Goal: Task Accomplishment & Management: Use online tool/utility

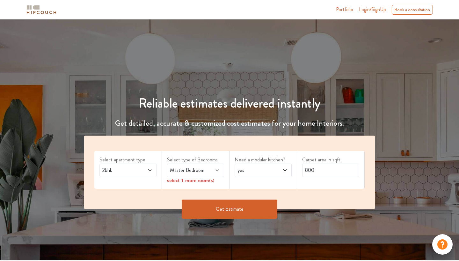
click at [144, 169] on span at bounding box center [146, 171] width 13 height 8
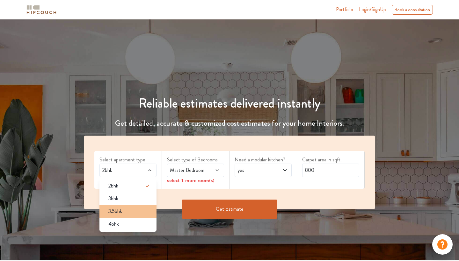
click at [128, 210] on div "3.5bhk" at bounding box center [129, 212] width 53 height 8
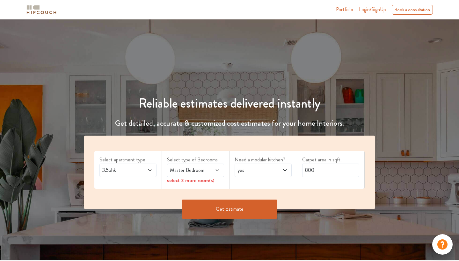
click at [219, 169] on icon at bounding box center [217, 170] width 5 height 5
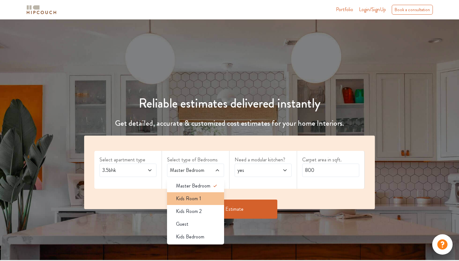
click at [204, 202] on div "Kids Room 1" at bounding box center [197, 199] width 53 height 8
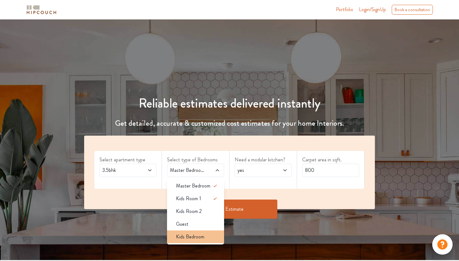
click at [195, 237] on span "Kids Bedroom" at bounding box center [190, 237] width 28 height 8
click at [215, 173] on span at bounding box center [213, 171] width 13 height 8
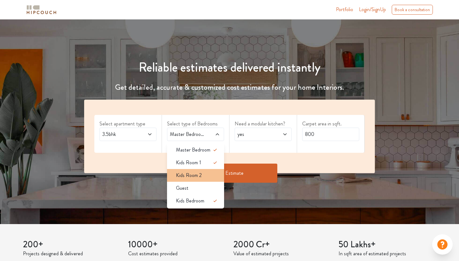
scroll to position [39, 0]
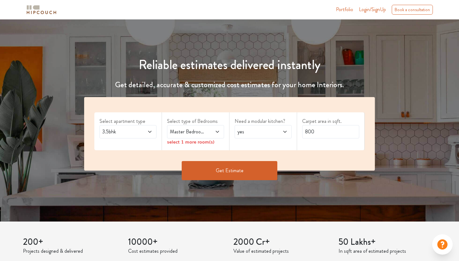
click at [214, 133] on span at bounding box center [213, 132] width 13 height 8
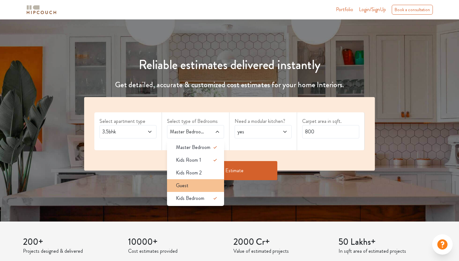
click at [203, 186] on div "Guest" at bounding box center [197, 186] width 53 height 8
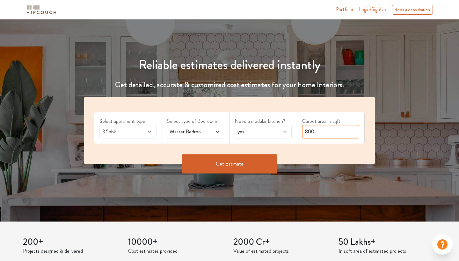
click at [322, 133] on input "800" at bounding box center [330, 131] width 57 height 13
type input "1800"
click at [268, 158] on button "Get Estimate" at bounding box center [230, 164] width 96 height 19
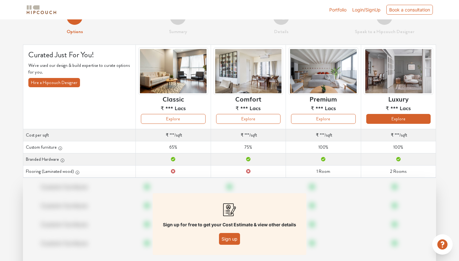
scroll to position [19, 0]
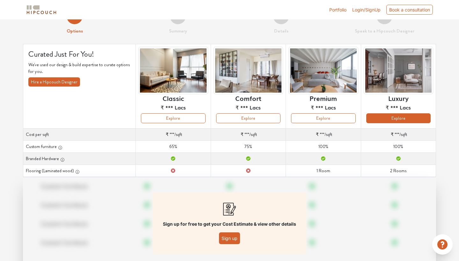
click at [379, 119] on button "Explore" at bounding box center [398, 119] width 64 height 10
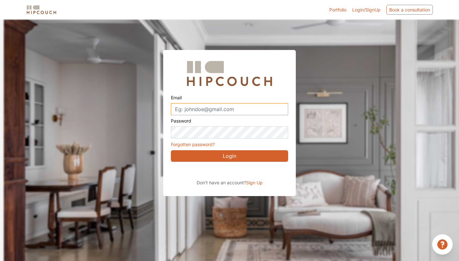
type input "nainesh57@live.com"
click at [239, 170] on div "Sign in with Google. Opens in new tab" at bounding box center [229, 171] width 117 height 14
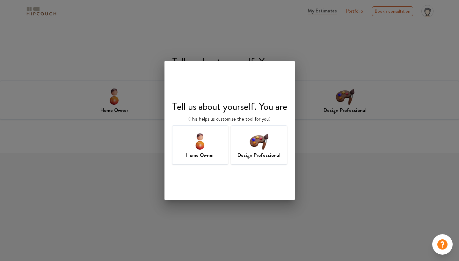
click at [246, 147] on div "Design Professional" at bounding box center [259, 145] width 56 height 39
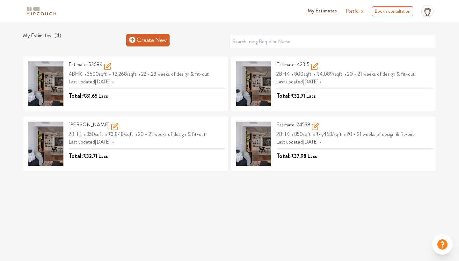
click at [155, 40] on link "Create New" at bounding box center [147, 40] width 43 height 13
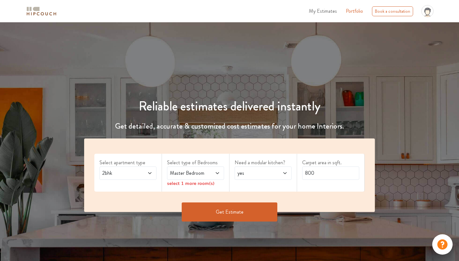
click at [146, 172] on span at bounding box center [146, 174] width 13 height 8
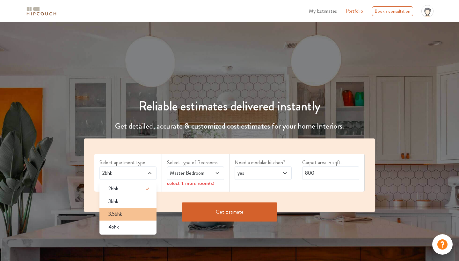
click at [131, 216] on div "3.5bhk" at bounding box center [129, 215] width 53 height 8
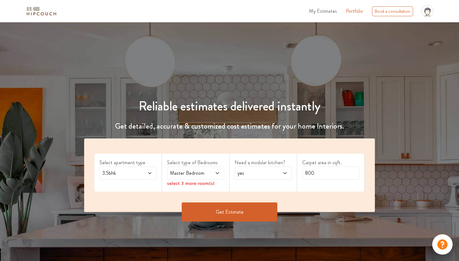
click at [198, 175] on span "Master Bedroom" at bounding box center [188, 174] width 39 height 8
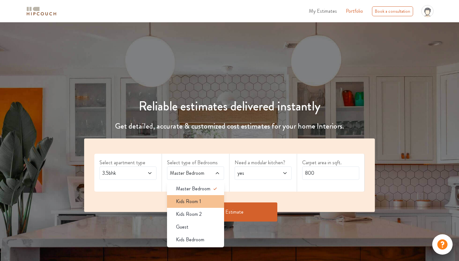
click at [200, 205] on li "Kids Room 1" at bounding box center [195, 201] width 57 height 13
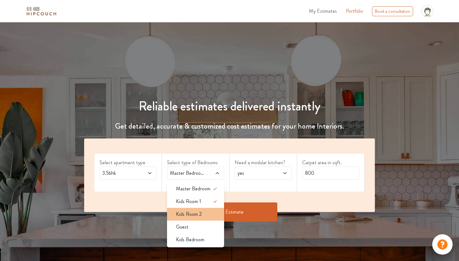
click at [200, 214] on span "Kids Room 2" at bounding box center [189, 215] width 26 height 8
click at [197, 228] on div "Guest" at bounding box center [197, 228] width 53 height 8
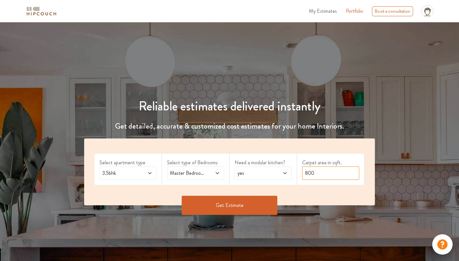
click at [305, 173] on input "800" at bounding box center [330, 173] width 57 height 13
type input "1800"
click at [258, 203] on button "Get Estimate" at bounding box center [230, 205] width 96 height 19
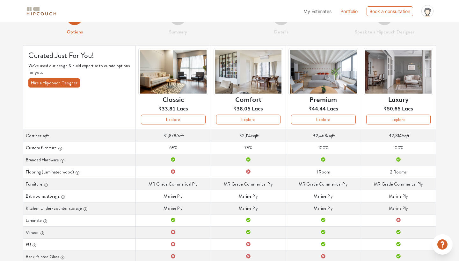
scroll to position [21, 0]
click at [398, 122] on button "Explore" at bounding box center [398, 120] width 64 height 10
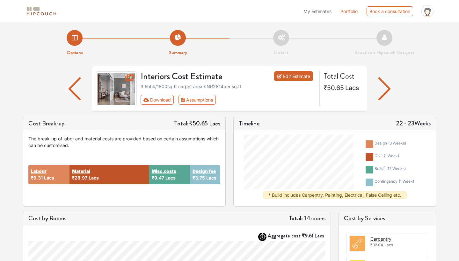
click at [296, 75] on link "Edit Estimate" at bounding box center [293, 76] width 39 height 10
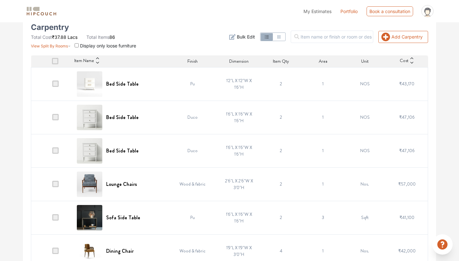
scroll to position [137, 0]
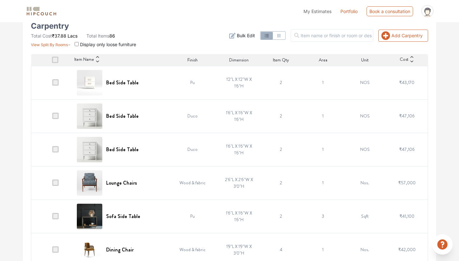
click at [247, 37] on span "Bulk Edit" at bounding box center [246, 35] width 18 height 7
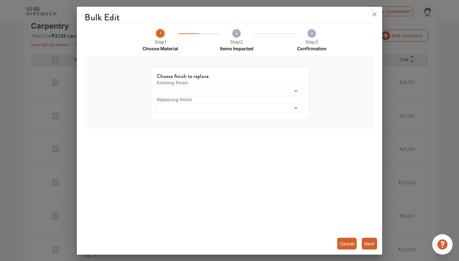
click at [227, 91] on span at bounding box center [210, 91] width 105 height 4
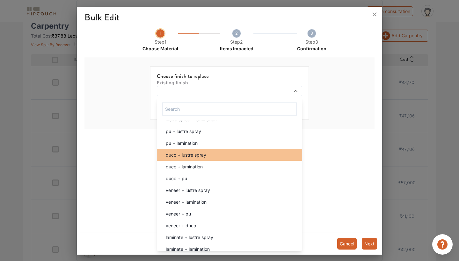
scroll to position [81, 0]
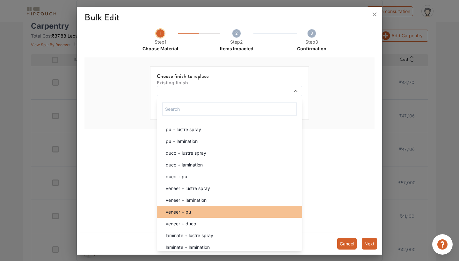
click at [232, 209] on div "veneer + pu" at bounding box center [232, 212] width 142 height 7
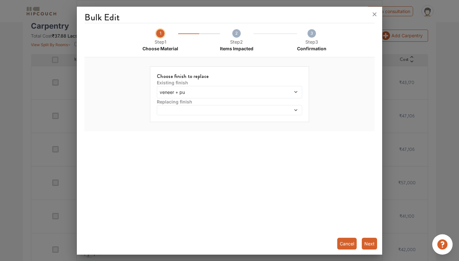
click at [259, 112] on span at bounding box center [210, 110] width 105 height 4
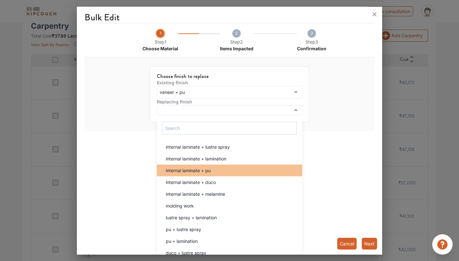
click at [236, 172] on div "internal laminate + pu" at bounding box center [232, 170] width 142 height 7
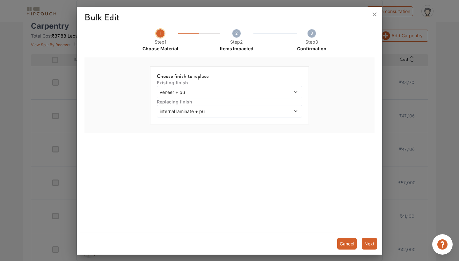
click at [368, 247] on button "Next" at bounding box center [369, 244] width 15 height 12
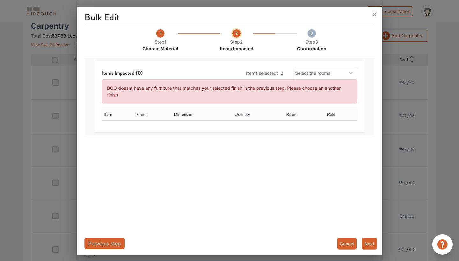
click at [343, 243] on button "Cancel" at bounding box center [346, 244] width 19 height 12
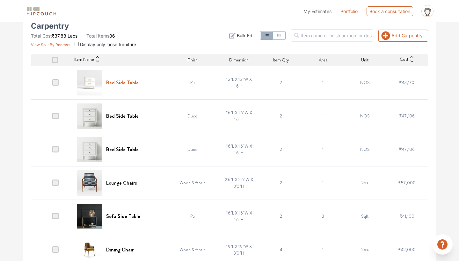
click at [133, 84] on h6 "Bed Side Table" at bounding box center [122, 83] width 33 height 6
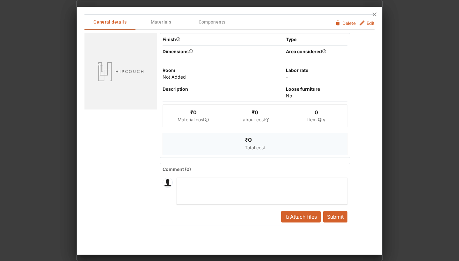
scroll to position [0, 0]
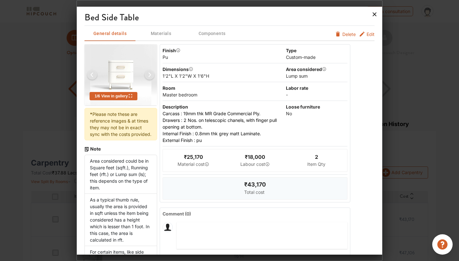
click at [375, 13] on icon at bounding box center [375, 14] width 10 height 10
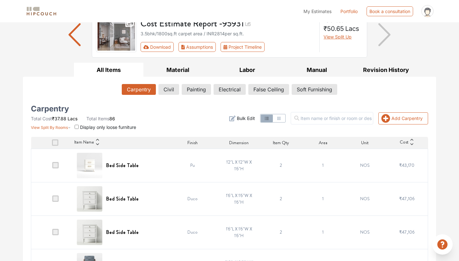
scroll to position [54, 0]
click at [173, 89] on button "Civil" at bounding box center [169, 89] width 20 height 11
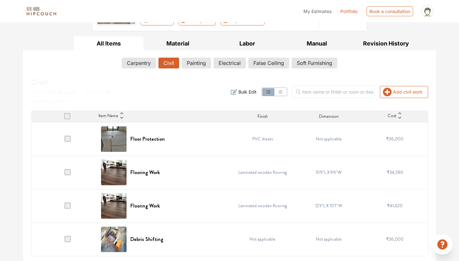
scroll to position [80, 0]
click at [181, 171] on div "Flooring Work" at bounding box center [163, 173] width 125 height 26
click at [188, 175] on div "Flooring Work" at bounding box center [163, 173] width 125 height 26
click at [139, 174] on h6 "Flooring Work" at bounding box center [145, 173] width 30 height 6
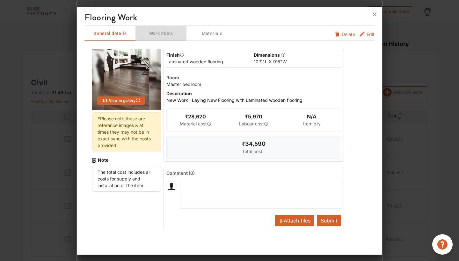
click at [157, 35] on span "Work items" at bounding box center [161, 34] width 50 height 8
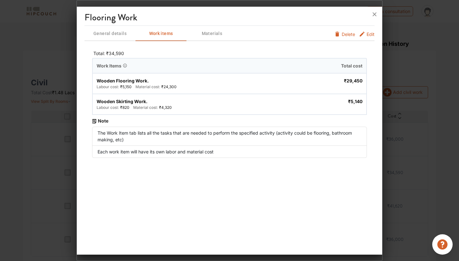
click at [111, 34] on span "General details" at bounding box center [110, 34] width 50 height 8
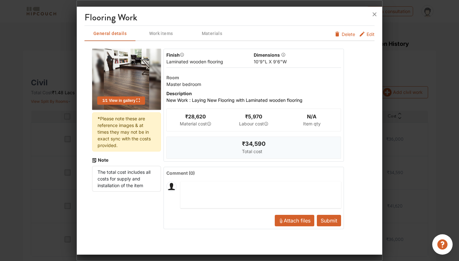
click at [368, 35] on span "Edit" at bounding box center [371, 36] width 8 height 10
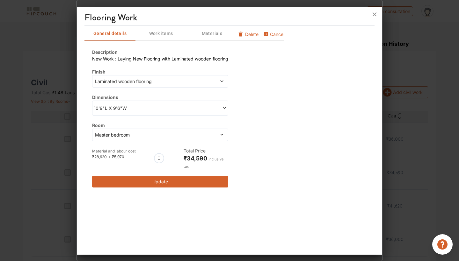
click at [196, 80] on span at bounding box center [208, 81] width 33 height 7
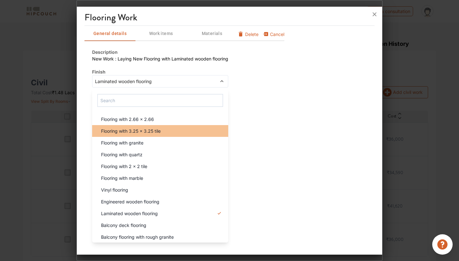
scroll to position [0, 0]
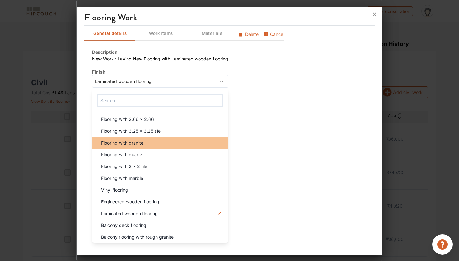
click at [146, 146] on div "Flooring with granite" at bounding box center [162, 143] width 132 height 7
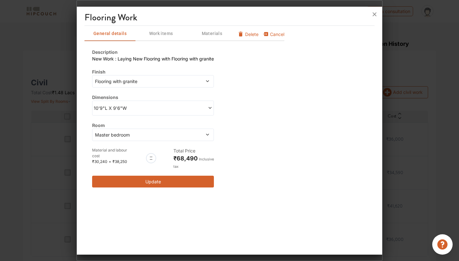
click at [151, 107] on span "10'9"L X 9'6"W" at bounding box center [123, 108] width 59 height 7
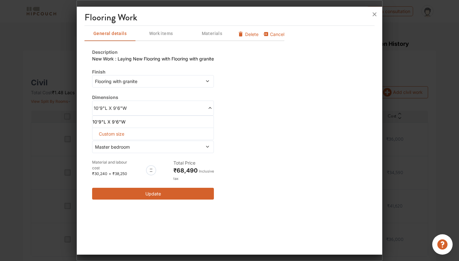
click at [151, 107] on span "10'9"L X 9'6"W" at bounding box center [123, 108] width 59 height 7
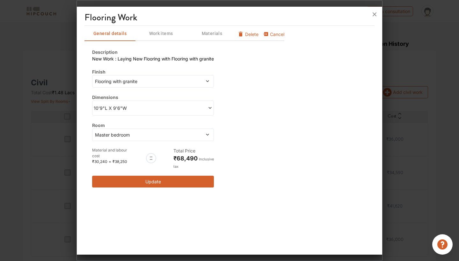
click at [141, 183] on button "Update" at bounding box center [153, 182] width 122 height 12
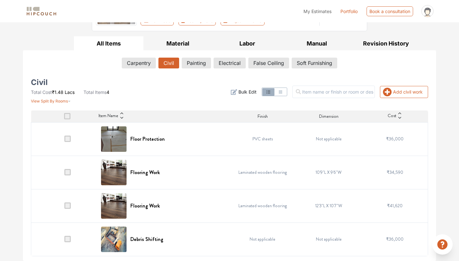
scroll to position [80, 0]
click at [143, 206] on h6 "Flooring Work" at bounding box center [145, 206] width 30 height 6
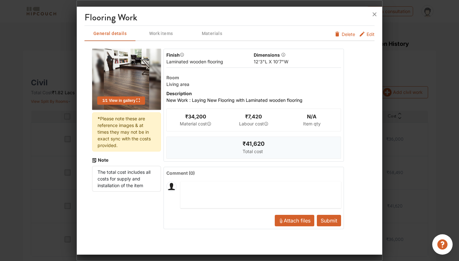
click at [370, 35] on span "Edit" at bounding box center [371, 36] width 8 height 10
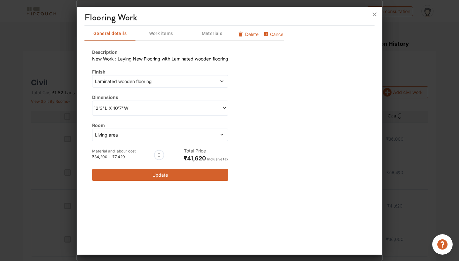
click at [175, 110] on span at bounding box center [193, 108] width 67 height 7
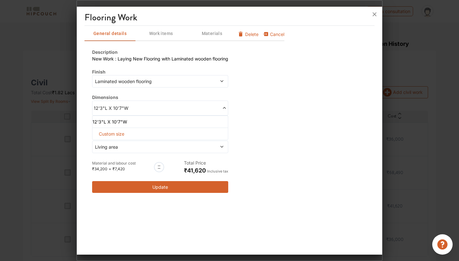
click at [175, 110] on span at bounding box center [193, 108] width 67 height 7
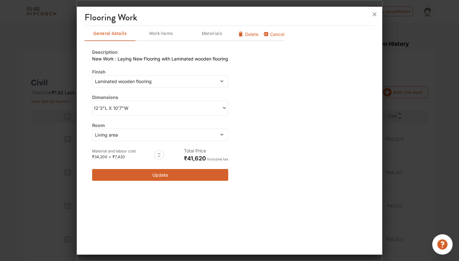
click at [164, 132] on span "Living area" at bounding box center [143, 135] width 98 height 7
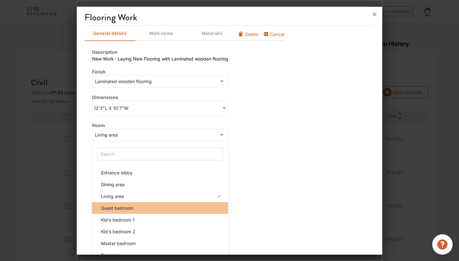
click at [144, 208] on div "Guest bedroom" at bounding box center [162, 208] width 132 height 7
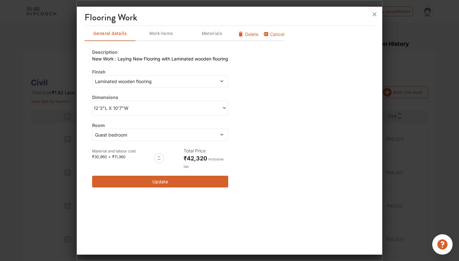
click at [170, 133] on span "Guest bedroom" at bounding box center [143, 135] width 98 height 7
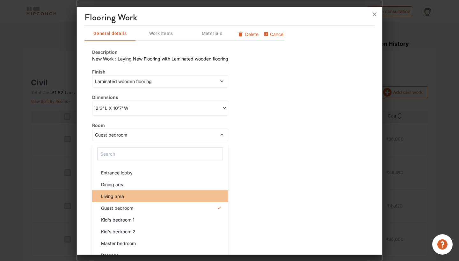
click at [147, 200] on li "Living area" at bounding box center [160, 197] width 136 height 12
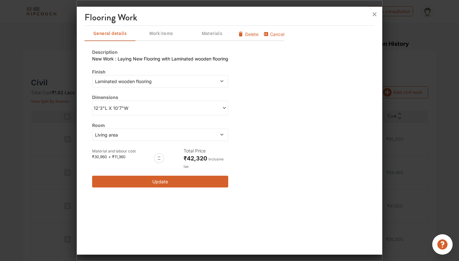
click at [166, 135] on span "Living area" at bounding box center [143, 135] width 98 height 7
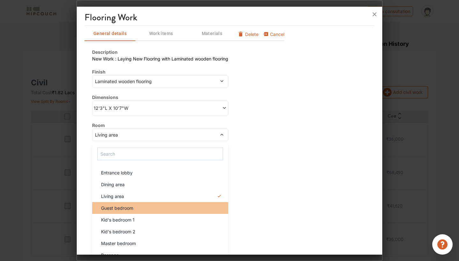
click at [142, 211] on div "Guest bedroom" at bounding box center [162, 208] width 132 height 7
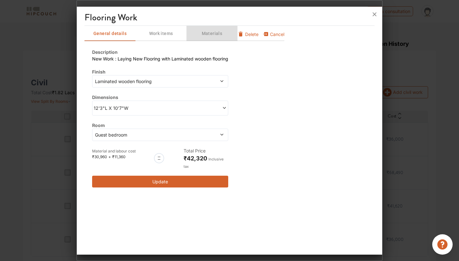
click at [211, 32] on span "Materials" at bounding box center [212, 34] width 50 height 8
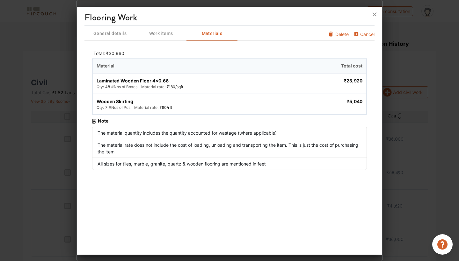
click at [120, 35] on span "General details" at bounding box center [110, 34] width 50 height 8
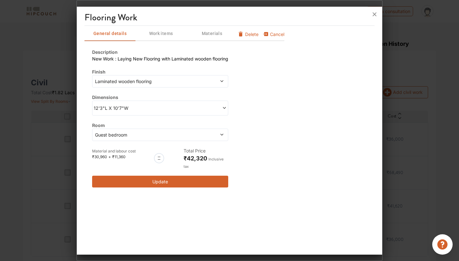
click at [166, 82] on span "Laminated wooden flooring" at bounding box center [143, 81] width 98 height 7
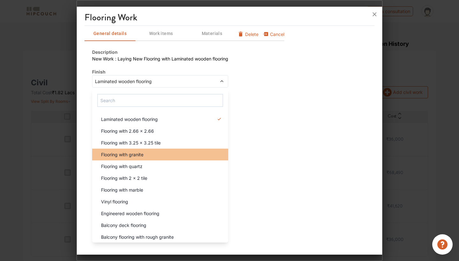
click at [147, 155] on div "Flooring with granite" at bounding box center [162, 154] width 132 height 7
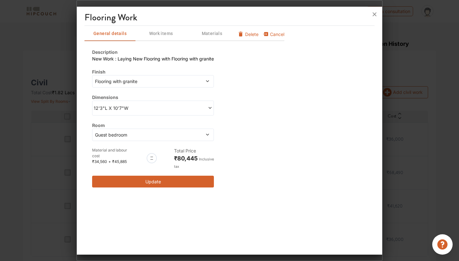
click at [141, 134] on span "Guest bedroom" at bounding box center [137, 135] width 87 height 7
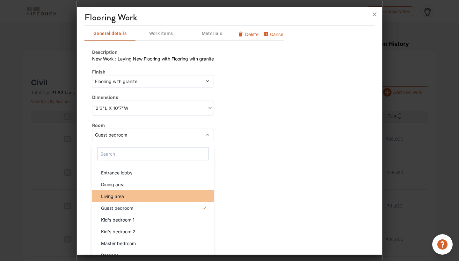
click at [129, 199] on div "Living area" at bounding box center [155, 196] width 118 height 7
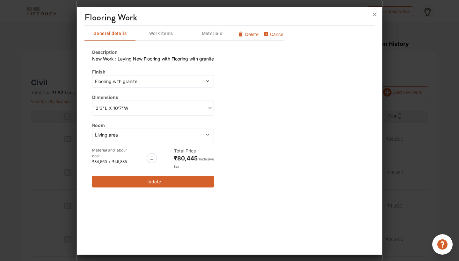
click at [161, 34] on span "Work items" at bounding box center [161, 34] width 50 height 8
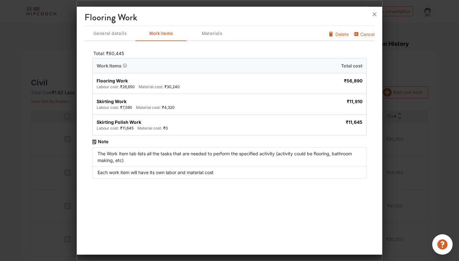
click at [214, 37] on span "Materials" at bounding box center [212, 34] width 50 height 8
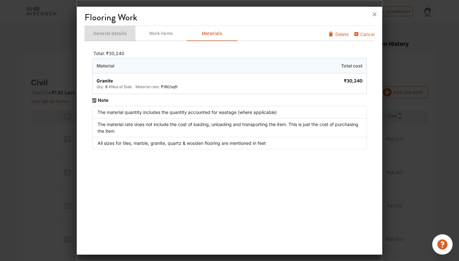
click at [121, 36] on span "General details" at bounding box center [110, 34] width 50 height 8
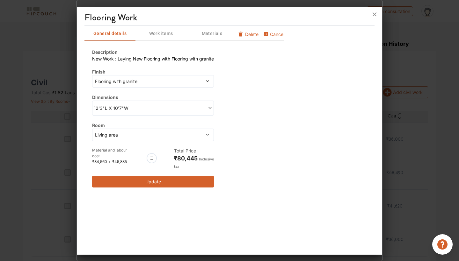
click at [158, 105] on span at bounding box center [182, 108] width 59 height 7
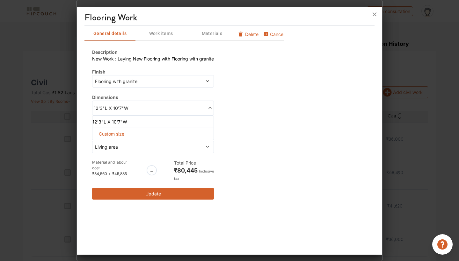
click at [136, 135] on div "Custom size" at bounding box center [153, 134] width 122 height 12
click at [116, 133] on span "Custom size" at bounding box center [111, 134] width 31 height 12
click at [104, 144] on input "text" at bounding box center [104, 144] width 13 height 11
type input "23"
click at [114, 146] on input "text" at bounding box center [117, 144] width 13 height 11
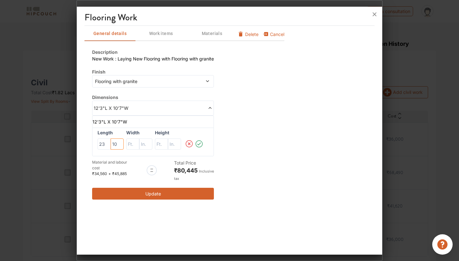
type input "10"
click at [135, 143] on input "text" at bounding box center [132, 144] width 13 height 11
type input "11"
click at [145, 145] on input "text" at bounding box center [145, 144] width 13 height 11
type input "8"
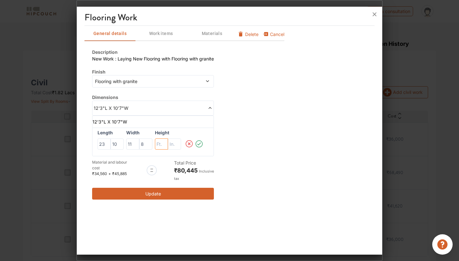
click at [161, 144] on input "text" at bounding box center [161, 144] width 13 height 11
type input "9"
click at [176, 146] on input "text" at bounding box center [174, 144] width 13 height 11
type input "6"
click at [202, 144] on icon at bounding box center [199, 144] width 9 height 13
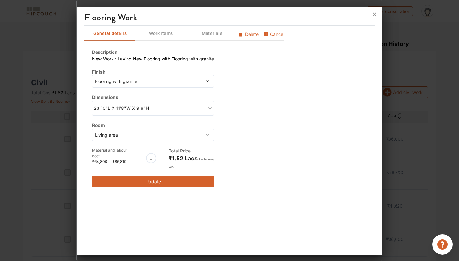
click at [168, 183] on button "Update" at bounding box center [153, 182] width 122 height 12
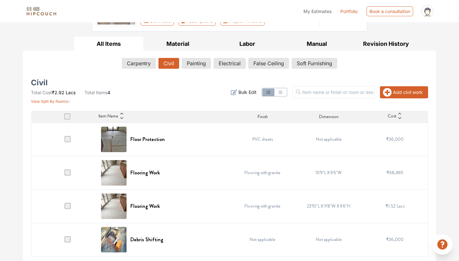
click at [417, 92] on button "Add civil work" at bounding box center [404, 92] width 48 height 12
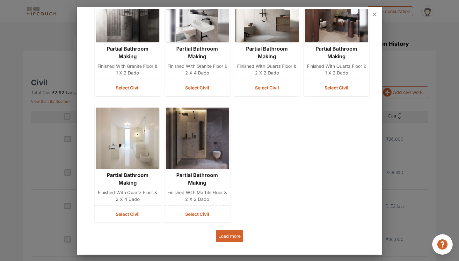
scroll to position [202, 0]
click at [232, 236] on button "Load more" at bounding box center [229, 237] width 27 height 12
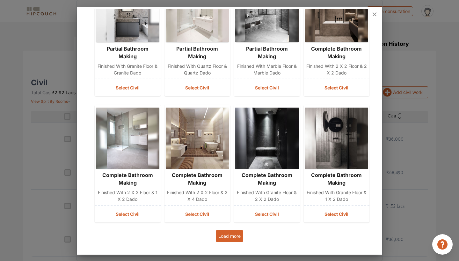
scroll to position [456, 0]
click at [225, 239] on button "Load more" at bounding box center [229, 237] width 27 height 12
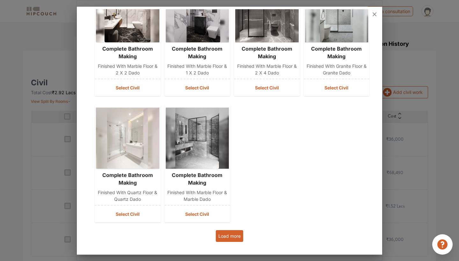
scroll to position [835, 0]
click at [228, 237] on button "Load more" at bounding box center [229, 237] width 27 height 12
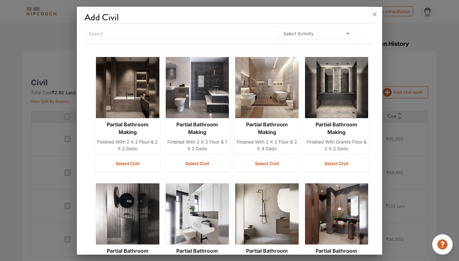
scroll to position [0, 0]
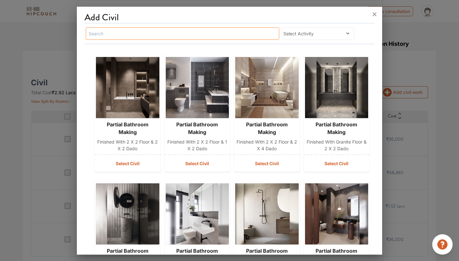
click at [237, 33] on input "text" at bounding box center [183, 33] width 194 height 12
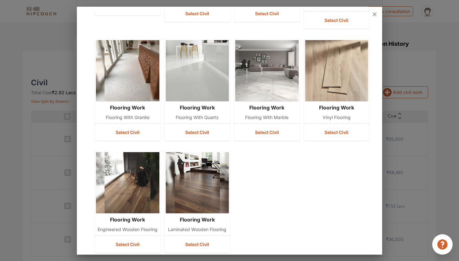
scroll to position [135, 0]
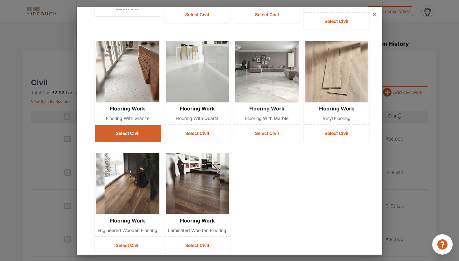
type input "flooring"
click at [131, 136] on button "Select Civil" at bounding box center [128, 133] width 66 height 17
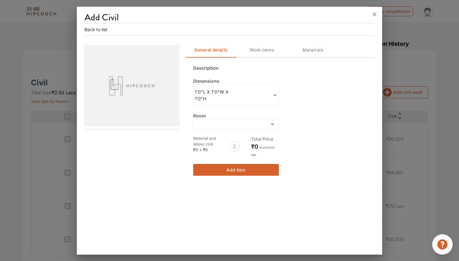
scroll to position [0, 0]
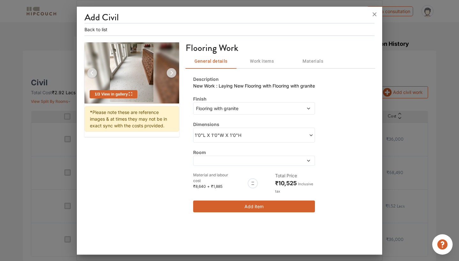
click at [253, 137] on span "1'0"L X 1'0"W X 1'0"H" at bounding box center [224, 135] width 59 height 7
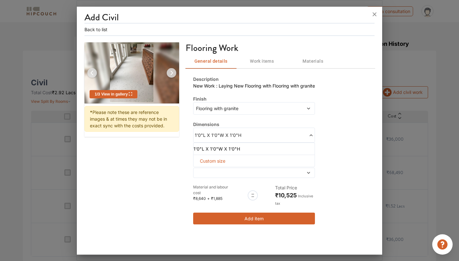
click at [217, 161] on span "Custom size" at bounding box center [212, 161] width 31 height 12
click at [173, 73] on img at bounding box center [171, 72] width 15 height 15
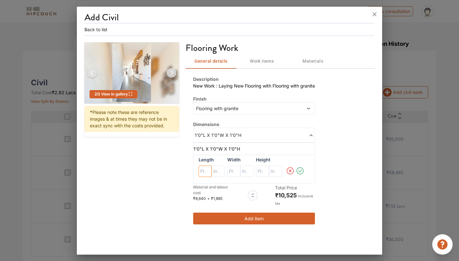
click at [205, 174] on input "text" at bounding box center [205, 171] width 13 height 11
click at [253, 138] on span "1'0"L X 1'0"W X 1'0"H" at bounding box center [224, 135] width 59 height 7
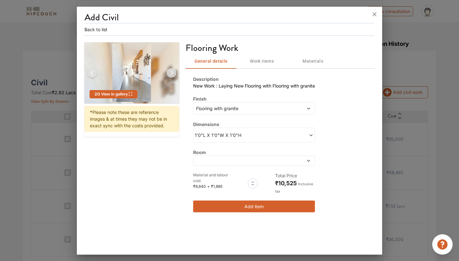
click at [237, 162] on span at bounding box center [238, 161] width 87 height 4
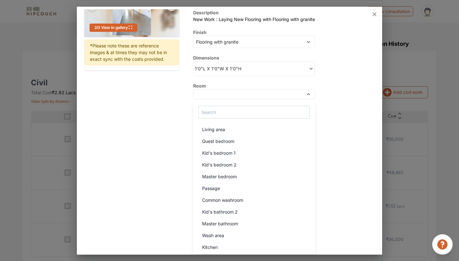
scroll to position [66, 0]
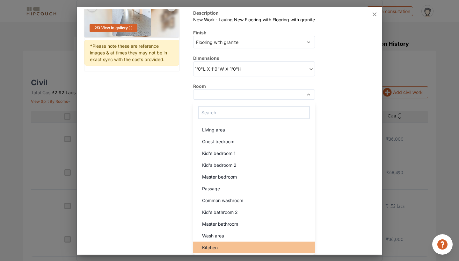
click at [267, 245] on div "Kitchen" at bounding box center [256, 248] width 118 height 7
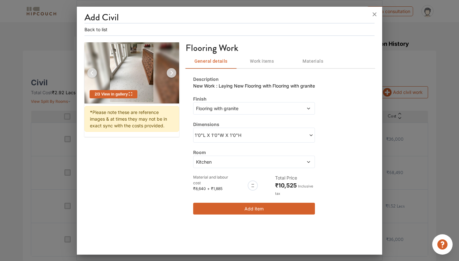
scroll to position [0, 0]
click at [238, 132] on span "1'0"L X 1'0"W X 1'0"H" at bounding box center [224, 135] width 59 height 7
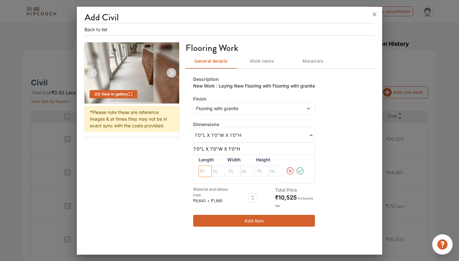
click at [203, 171] on input "text" at bounding box center [205, 171] width 13 height 11
type input "12"
click at [219, 173] on input "text" at bounding box center [218, 171] width 13 height 11
type input "3"
click at [239, 174] on input "text" at bounding box center [233, 171] width 13 height 11
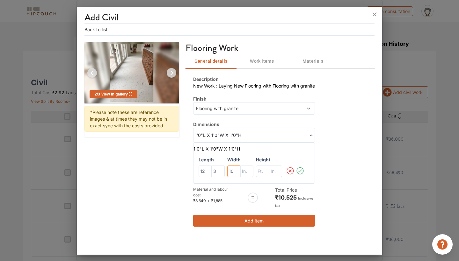
type input "10"
click at [250, 172] on input "text" at bounding box center [246, 171] width 13 height 11
type input "3"
click at [302, 169] on icon at bounding box center [300, 171] width 9 height 13
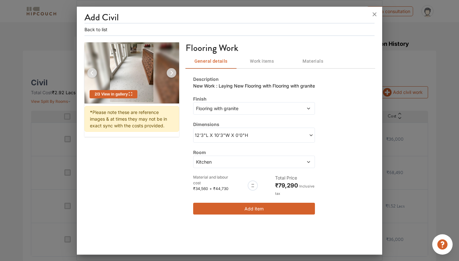
click at [251, 210] on button "Add item" at bounding box center [254, 209] width 122 height 12
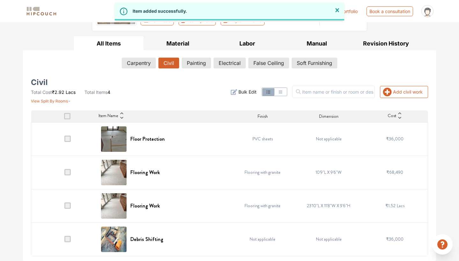
scroll to position [80, 0]
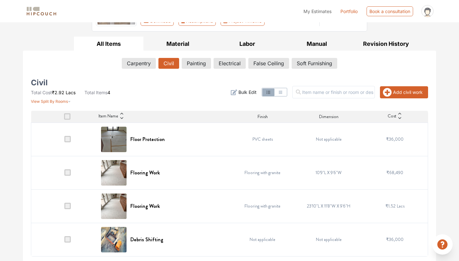
click at [410, 94] on button "Add civil work" at bounding box center [404, 92] width 48 height 12
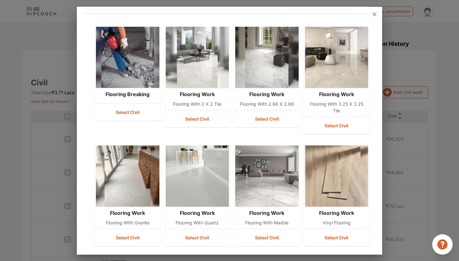
scroll to position [31, 0]
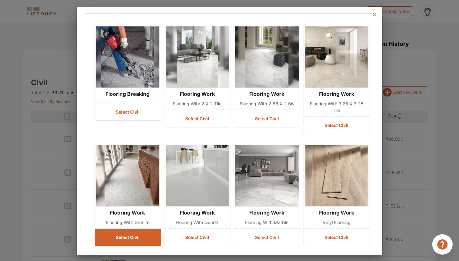
click at [133, 240] on button "Select Civil" at bounding box center [128, 237] width 66 height 17
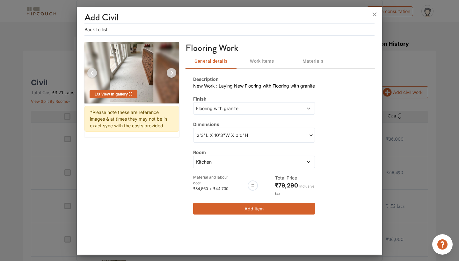
scroll to position [0, 0]
click at [238, 159] on span "Kitchen" at bounding box center [238, 162] width 87 height 7
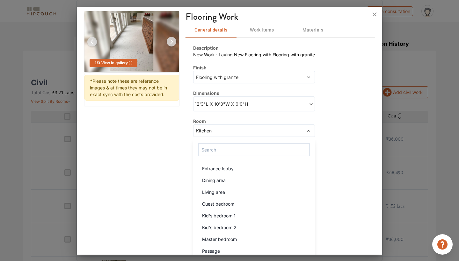
scroll to position [37, 0]
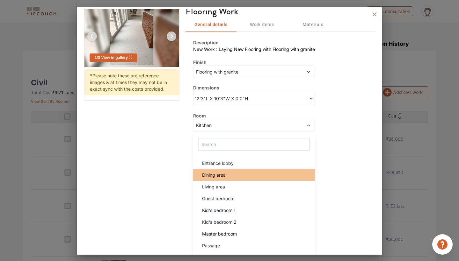
click at [275, 178] on div "Dining area" at bounding box center [256, 175] width 118 height 7
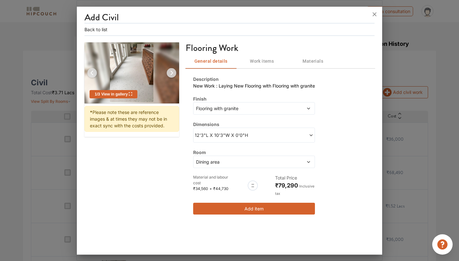
scroll to position [0, 0]
click at [263, 136] on span at bounding box center [283, 135] width 59 height 7
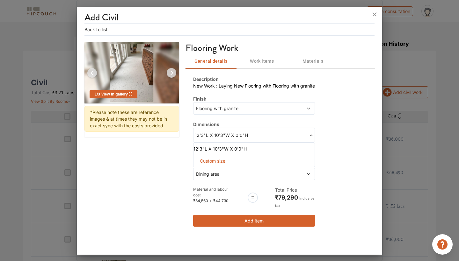
click at [244, 161] on div "Custom size" at bounding box center [254, 161] width 122 height 12
click at [217, 162] on span "Custom size" at bounding box center [212, 161] width 31 height 12
click at [206, 170] on input "text" at bounding box center [205, 171] width 13 height 11
type input "9"
click at [216, 173] on input "text" at bounding box center [218, 171] width 13 height 11
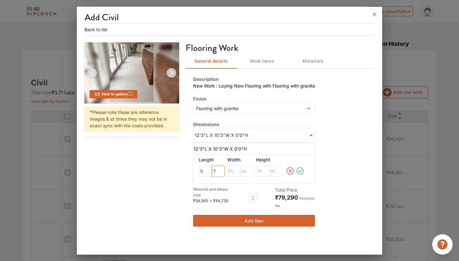
type input "7"
click at [234, 171] on input "text" at bounding box center [233, 171] width 13 height 11
type input "11"
click at [250, 176] on input "text" at bounding box center [246, 171] width 13 height 11
type input "7"
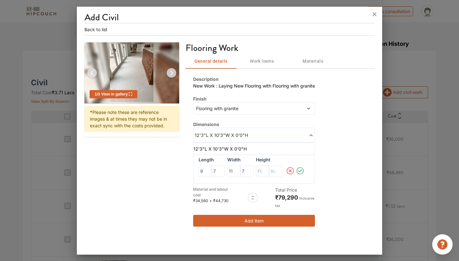
click at [305, 173] on icon at bounding box center [300, 171] width 9 height 13
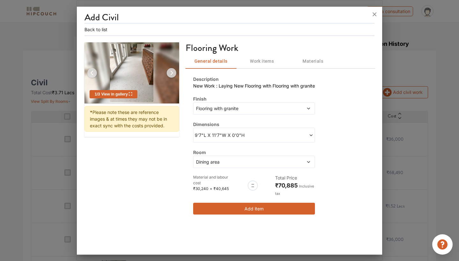
click at [251, 210] on button "Add item" at bounding box center [254, 209] width 122 height 12
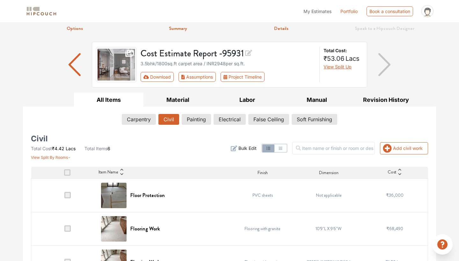
scroll to position [16, 0]
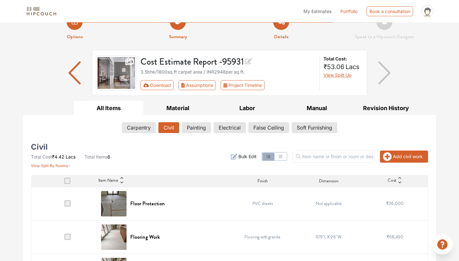
click at [400, 156] on button "Add civil work" at bounding box center [404, 157] width 48 height 12
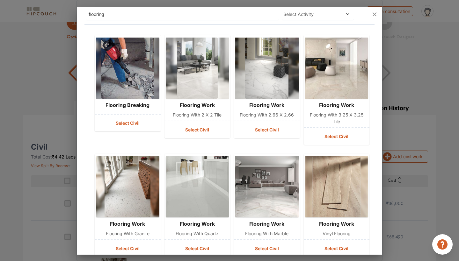
scroll to position [41, 0]
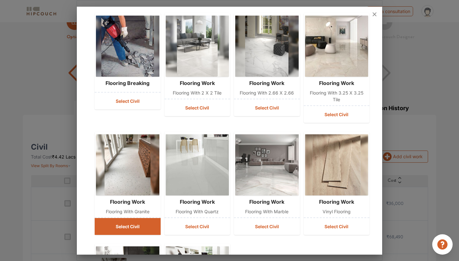
click at [132, 230] on button "Select Civil" at bounding box center [128, 226] width 66 height 17
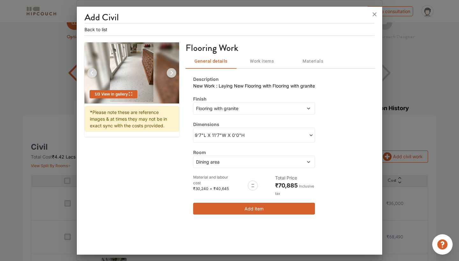
scroll to position [0, 0]
click at [229, 161] on span "Dining area" at bounding box center [238, 162] width 87 height 7
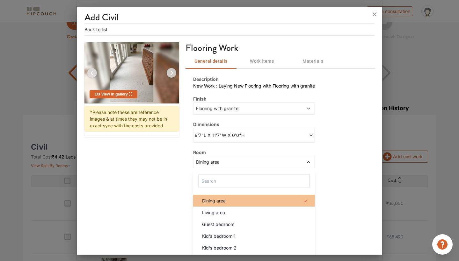
scroll to position [18, 0]
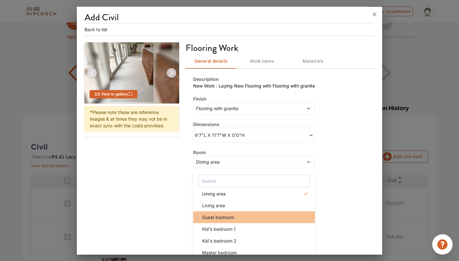
click at [238, 219] on div "Guest bedroom" at bounding box center [256, 217] width 118 height 7
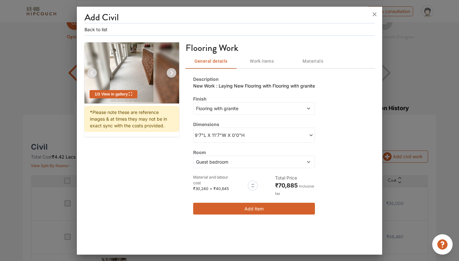
click at [245, 140] on div "9'7"L X 11'7"W X 0'0"H" at bounding box center [254, 135] width 122 height 15
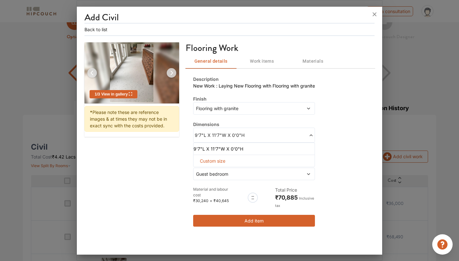
click at [226, 161] on span "Custom size" at bounding box center [212, 161] width 31 height 12
click at [207, 171] on input "text" at bounding box center [205, 171] width 13 height 11
type input "14"
click at [232, 173] on input "text" at bounding box center [233, 171] width 13 height 11
type input "11"
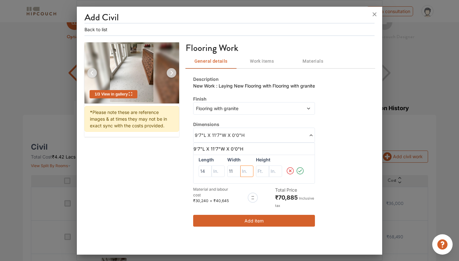
click at [246, 172] on input "text" at bounding box center [246, 171] width 13 height 11
type input "5"
click at [302, 172] on icon at bounding box center [300, 171] width 9 height 13
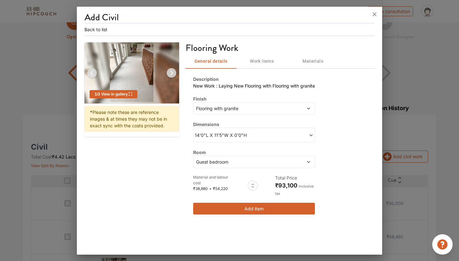
click at [282, 207] on button "Add item" at bounding box center [254, 209] width 122 height 12
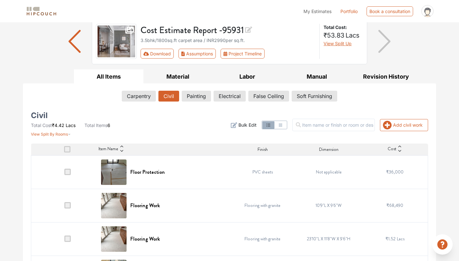
scroll to position [50, 0]
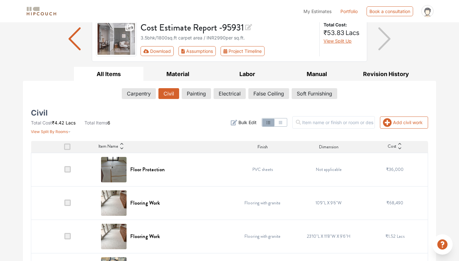
click at [268, 174] on td "PVC sheets" at bounding box center [263, 169] width 66 height 33
click at [137, 171] on h6 "Floor Protection" at bounding box center [147, 170] width 34 height 6
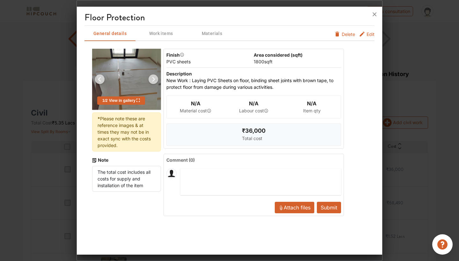
click at [405, 66] on div at bounding box center [229, 130] width 459 height 261
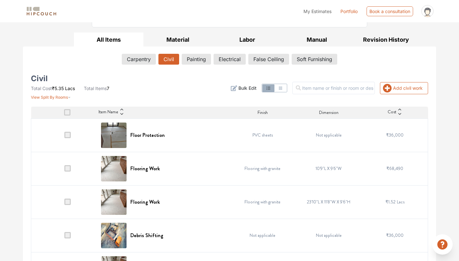
scroll to position [98, 0]
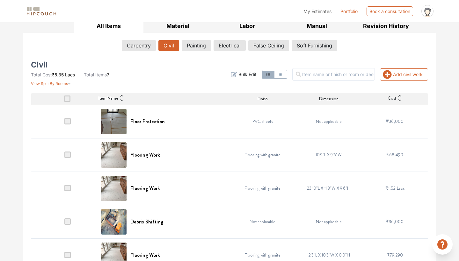
click at [70, 157] on span at bounding box center [67, 155] width 6 height 6
click at [64, 157] on input "checkbox" at bounding box center [64, 157] width 0 height 0
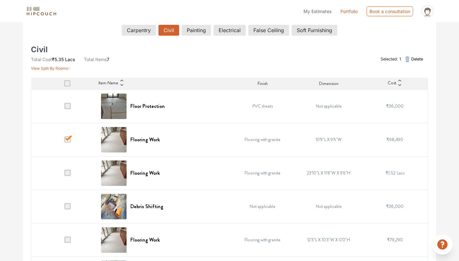
scroll to position [124, 0]
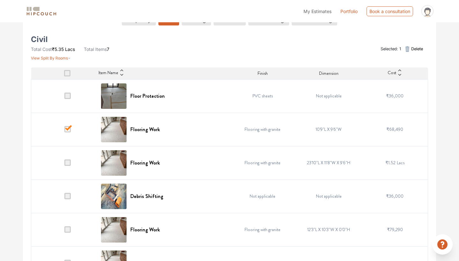
click at [69, 161] on span at bounding box center [67, 163] width 6 height 6
click at [64, 165] on input "checkbox" at bounding box center [64, 165] width 0 height 0
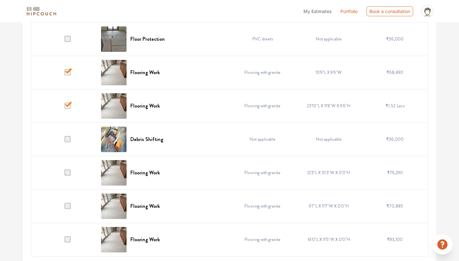
click at [68, 174] on span at bounding box center [67, 173] width 6 height 6
click at [64, 174] on input "checkbox" at bounding box center [64, 174] width 0 height 0
click at [67, 207] on span at bounding box center [67, 206] width 6 height 6
click at [64, 208] on input "checkbox" at bounding box center [64, 208] width 0 height 0
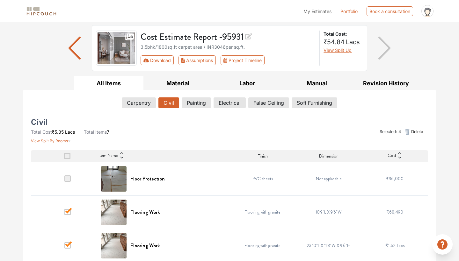
scroll to position [12, 0]
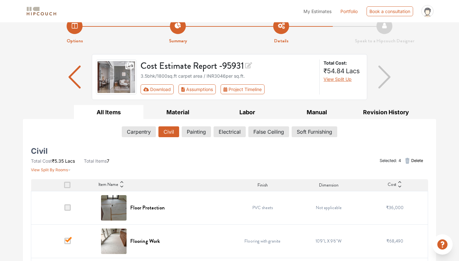
click at [181, 154] on div "Selected: 4 Delete" at bounding box center [297, 161] width 270 height 24
click at [317, 164] on div "Selected: 4 Delete" at bounding box center [297, 161] width 270 height 24
click at [68, 185] on span at bounding box center [67, 185] width 6 height 6
click at [64, 187] on input "checkbox" at bounding box center [64, 187] width 0 height 0
click at [68, 187] on span at bounding box center [67, 185] width 6 height 6
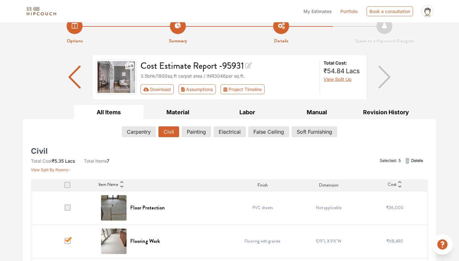
click at [64, 187] on input "checkbox" at bounding box center [64, 187] width 0 height 0
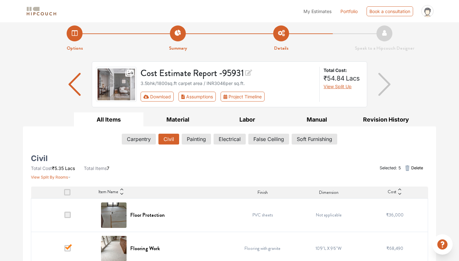
scroll to position [5, 0]
click at [201, 97] on button "Assumptions" at bounding box center [197, 97] width 37 height 10
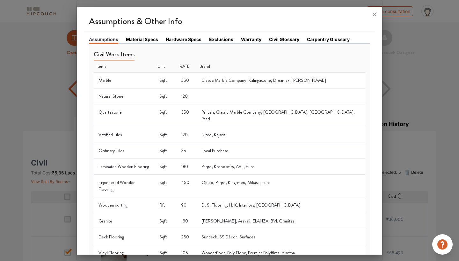
scroll to position [0, 0]
click at [149, 41] on link "Material Specs" at bounding box center [142, 39] width 32 height 7
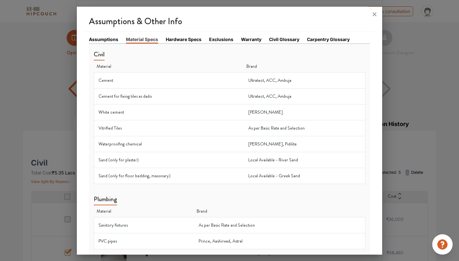
click at [184, 40] on link "Hardware Specs" at bounding box center [184, 39] width 36 height 7
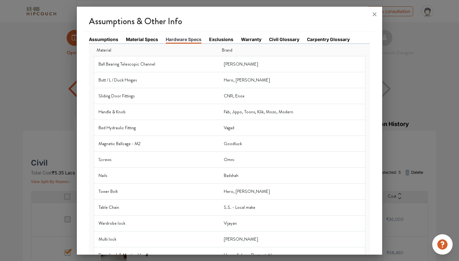
click at [223, 40] on link "Exclusions" at bounding box center [221, 39] width 24 height 7
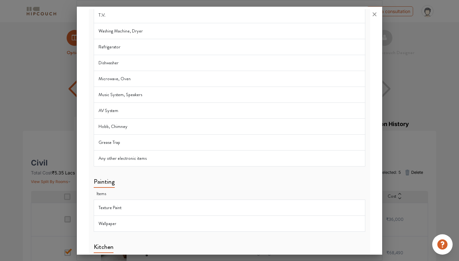
scroll to position [713, 0]
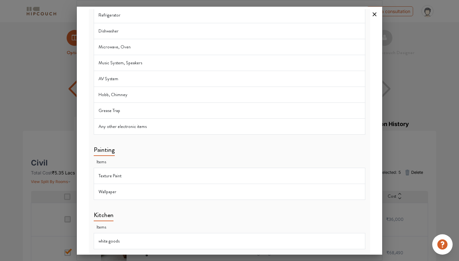
click at [371, 13] on icon at bounding box center [375, 14] width 10 height 10
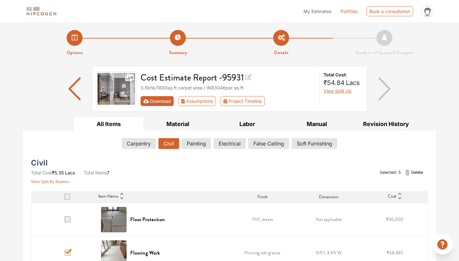
click at [162, 103] on button "Download" at bounding box center [157, 101] width 33 height 10
click at [168, 99] on button "Download" at bounding box center [157, 101] width 33 height 10
click at [246, 125] on button "Labor" at bounding box center [248, 124] width 70 height 14
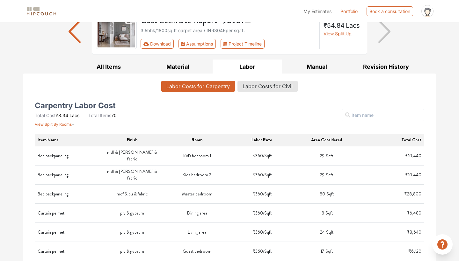
scroll to position [56, 0]
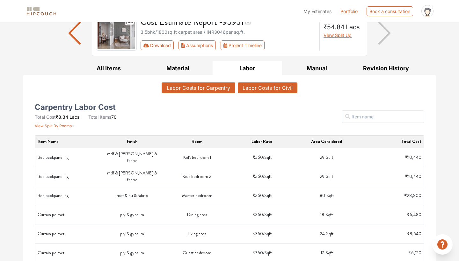
click at [274, 89] on button "Labor Costs for Civil" at bounding box center [268, 88] width 60 height 11
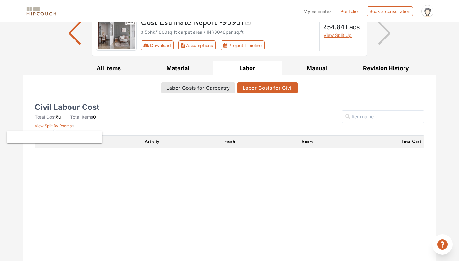
click at [68, 125] on span "View Split By Rooms" at bounding box center [53, 126] width 37 height 5
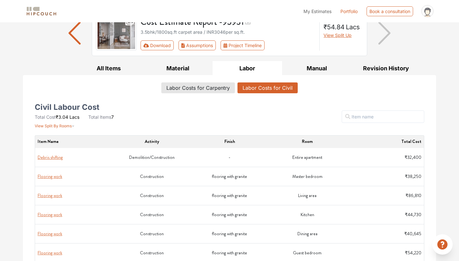
click at [137, 124] on div "Civil Labour Cost Total Cost ₹3.04 Lacs Total Items 7 View Split By Rooms" at bounding box center [97, 117] width 125 height 24
click at [182, 68] on button "Material" at bounding box center [178, 68] width 70 height 14
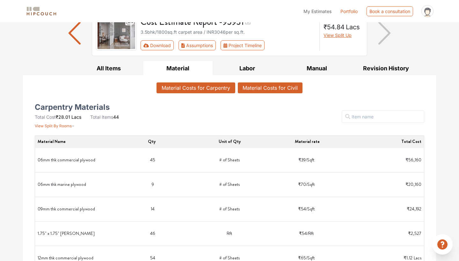
click at [261, 89] on button "Material Costs for Civil" at bounding box center [270, 88] width 65 height 11
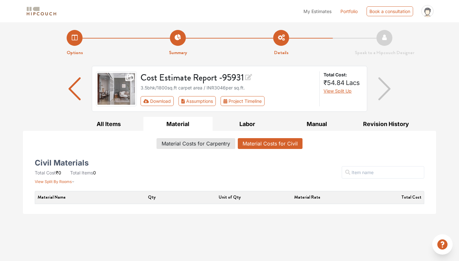
scroll to position [0, 0]
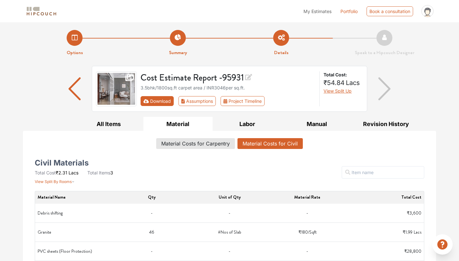
click at [158, 102] on button "Download" at bounding box center [157, 101] width 33 height 10
click at [155, 102] on button "Download" at bounding box center [157, 101] width 33 height 10
click at [128, 122] on button "All Items" at bounding box center [109, 124] width 70 height 14
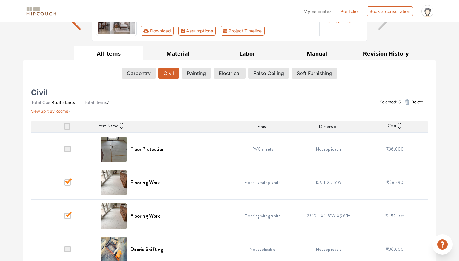
scroll to position [80, 0]
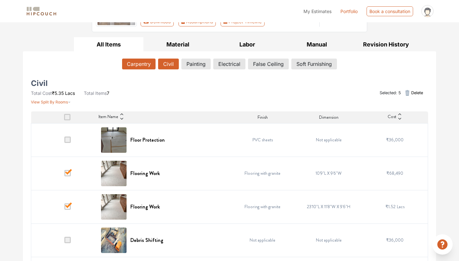
click at [143, 65] on button "Carpentry" at bounding box center [138, 64] width 33 height 11
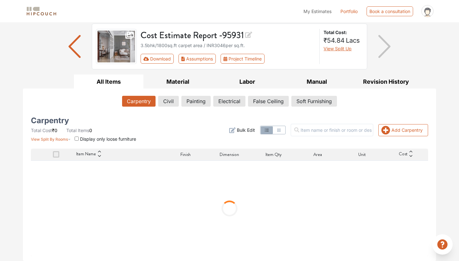
scroll to position [42, 0]
click at [310, 84] on button "Manual" at bounding box center [317, 82] width 70 height 14
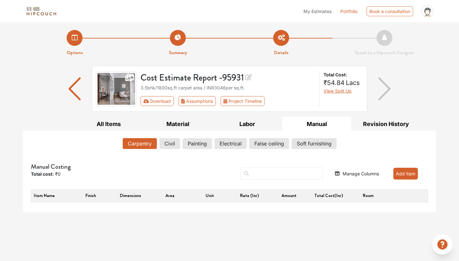
scroll to position [0, 0]
click at [175, 143] on button "Civil" at bounding box center [170, 143] width 20 height 11
click at [404, 175] on button "Add Item" at bounding box center [405, 174] width 25 height 12
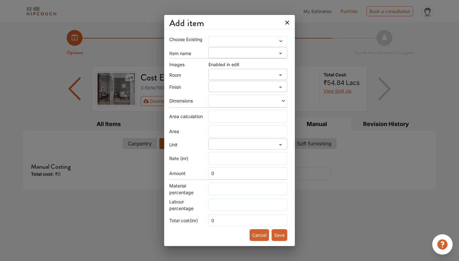
click at [245, 41] on span at bounding box center [237, 41] width 55 height 4
click at [196, 51] on div "Item name" at bounding box center [188, 53] width 39 height 7
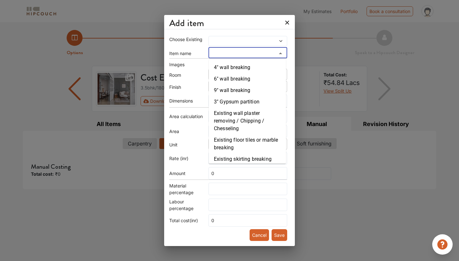
click at [226, 56] on input "search" at bounding box center [242, 55] width 64 height 9
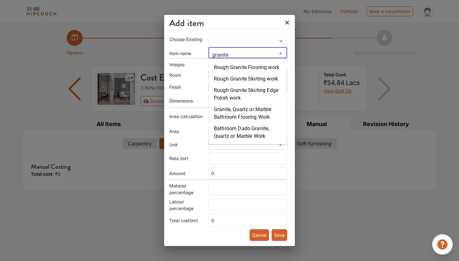
type input "granite"
click at [289, 23] on icon at bounding box center [287, 23] width 10 height 10
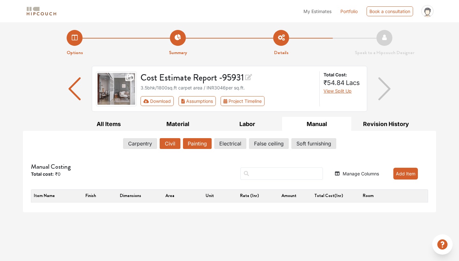
click at [198, 143] on button "Painting" at bounding box center [197, 143] width 29 height 11
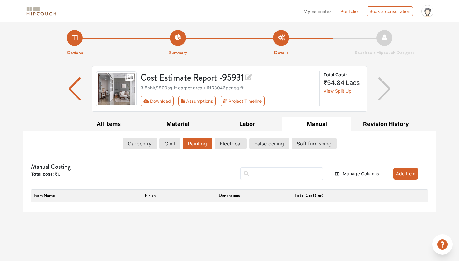
click at [128, 124] on button "All Items" at bounding box center [109, 124] width 70 height 14
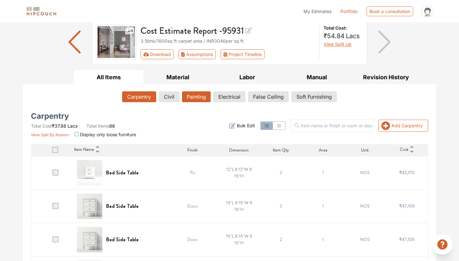
click at [196, 98] on button "Painting" at bounding box center [196, 97] width 29 height 11
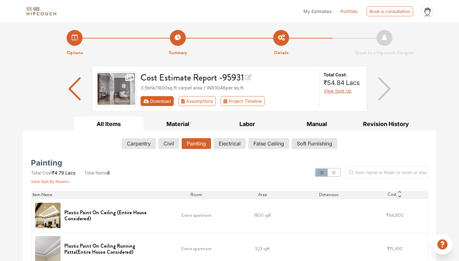
click at [161, 99] on button "Download" at bounding box center [157, 101] width 33 height 10
click at [194, 102] on button "Assumptions" at bounding box center [197, 101] width 37 height 10
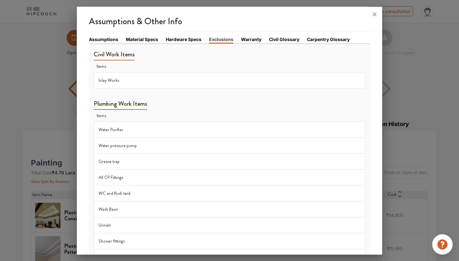
click at [136, 40] on link "Material Specs" at bounding box center [142, 39] width 32 height 7
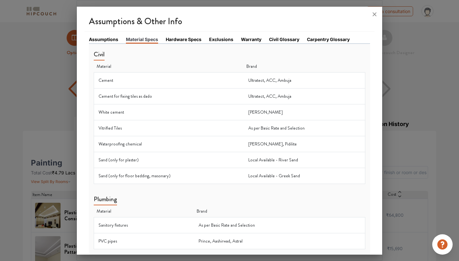
click at [174, 41] on link "Hardware Specs" at bounding box center [184, 39] width 36 height 7
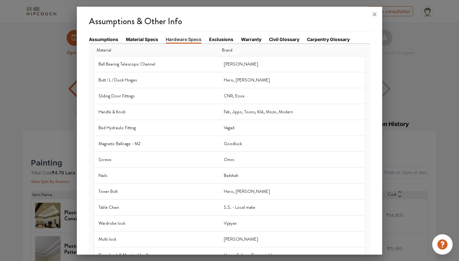
click at [217, 39] on link "Exclusions" at bounding box center [221, 39] width 24 height 7
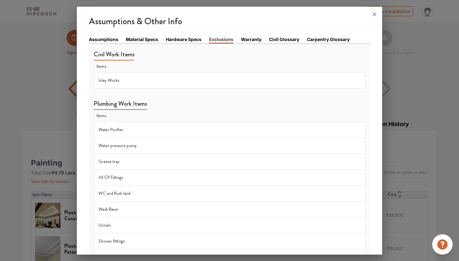
click at [259, 41] on link "Warranty" at bounding box center [251, 39] width 20 height 7
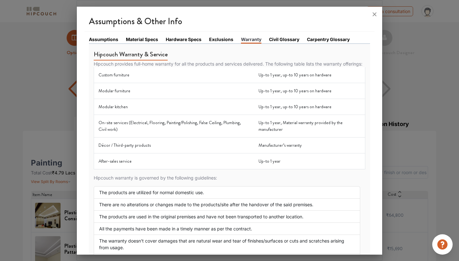
click at [283, 40] on link "Civil Glossary" at bounding box center [284, 39] width 30 height 7
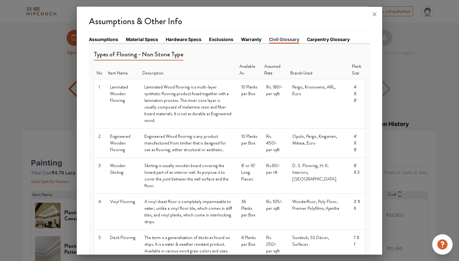
click at [322, 39] on link "Carpentry Glossary" at bounding box center [328, 39] width 43 height 7
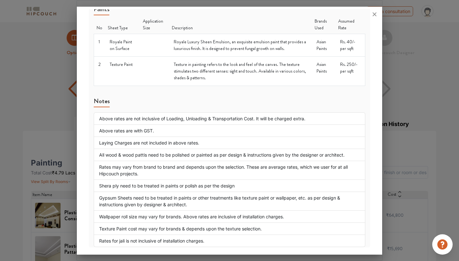
scroll to position [813, 0]
click at [375, 14] on icon at bounding box center [375, 14] width 4 height 4
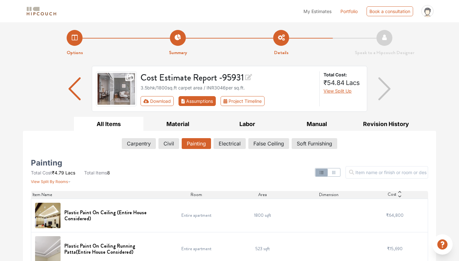
click at [193, 99] on button "Assumptions" at bounding box center [197, 101] width 37 height 10
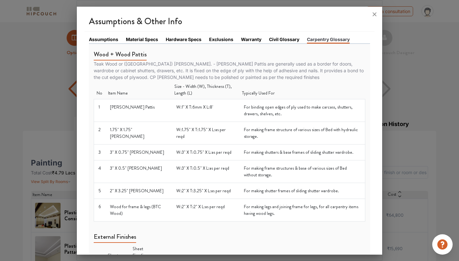
click at [145, 38] on link "Material Specs" at bounding box center [142, 39] width 32 height 7
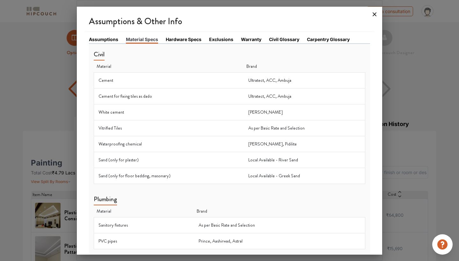
click at [374, 15] on icon at bounding box center [375, 14] width 4 height 4
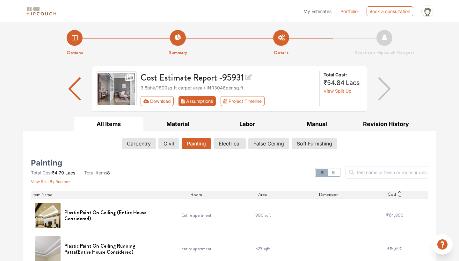
click at [203, 100] on button "Assumptions" at bounding box center [197, 101] width 37 height 10
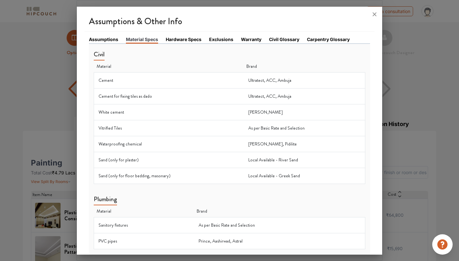
click at [98, 39] on link "Assumptions" at bounding box center [103, 39] width 29 height 7
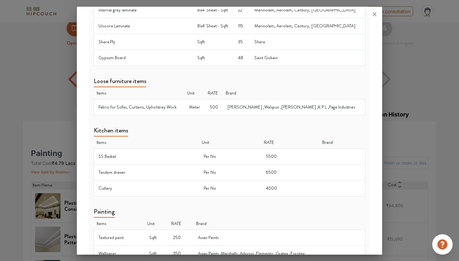
scroll to position [378, 0]
click at [398, 138] on div at bounding box center [229, 130] width 459 height 261
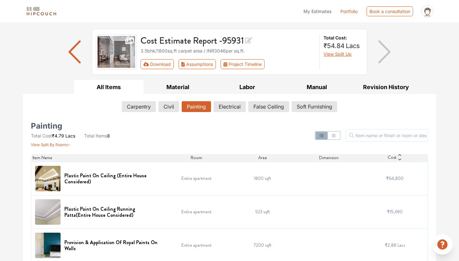
scroll to position [37, 0]
click at [150, 66] on button "Download" at bounding box center [157, 64] width 33 height 10
click at [149, 64] on button "Download" at bounding box center [157, 64] width 33 height 10
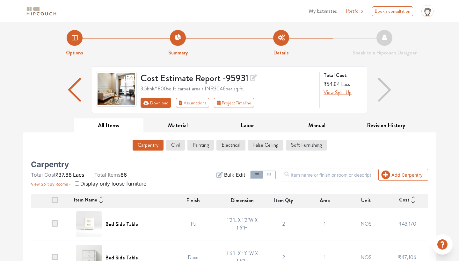
click at [164, 104] on button "Download" at bounding box center [156, 103] width 31 height 10
click at [150, 104] on button "Download" at bounding box center [156, 103] width 31 height 10
